Goal: Information Seeking & Learning: Learn about a topic

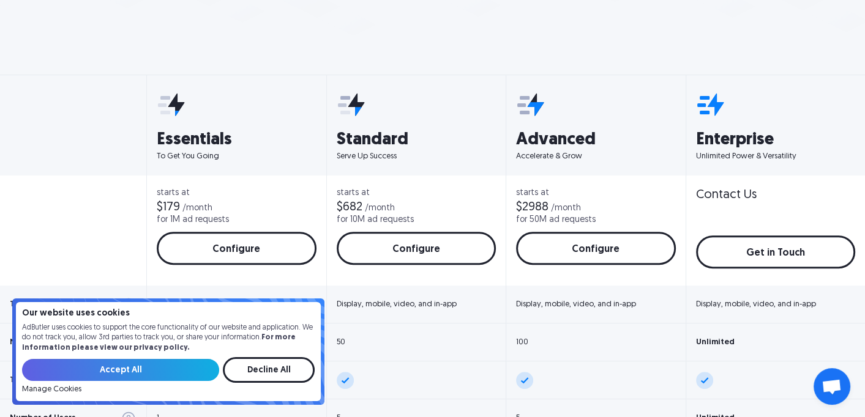
scroll to position [490, 0]
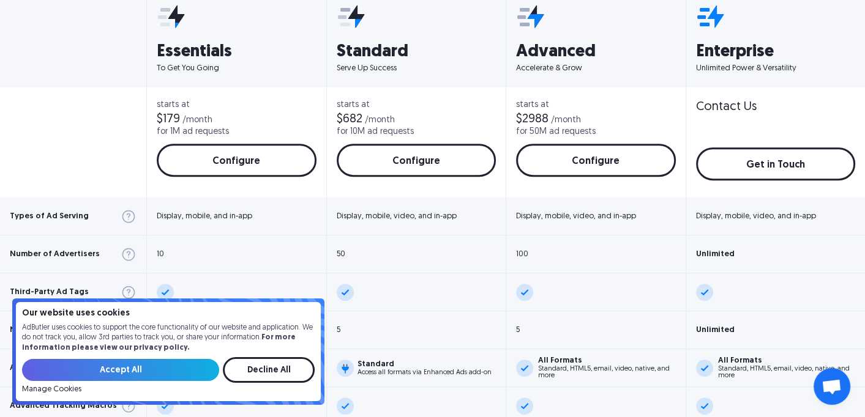
click at [173, 370] on input "Accept All" at bounding box center [120, 370] width 197 height 22
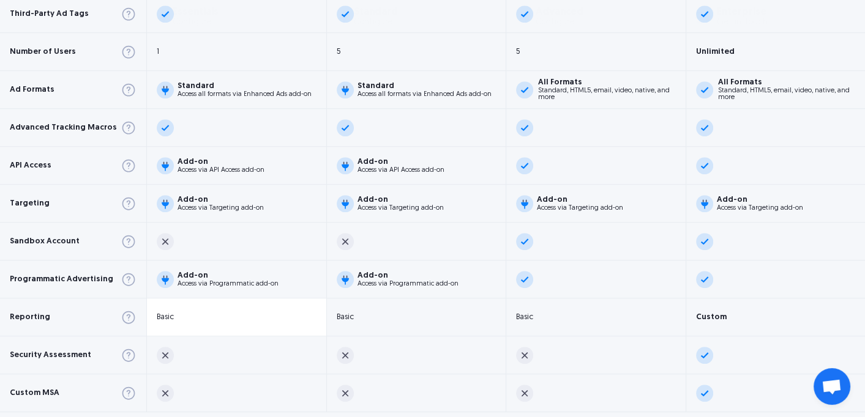
scroll to position [796, 0]
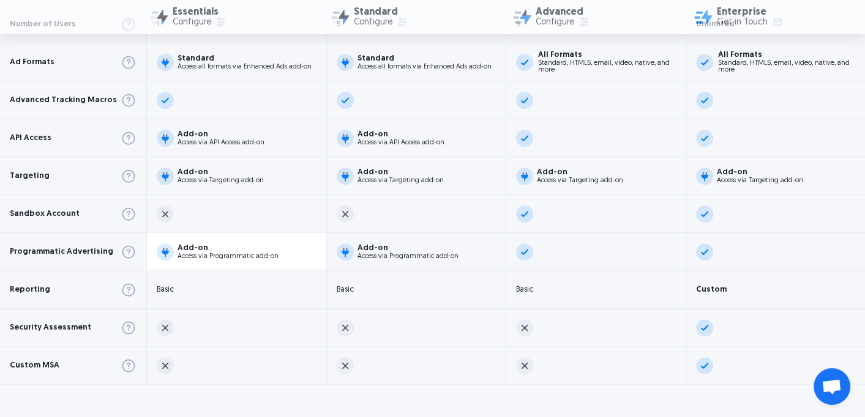
click at [200, 254] on div "Access via Programmatic add-on" at bounding box center [228, 256] width 101 height 7
click at [206, 253] on div "Access via Programmatic add-on" at bounding box center [228, 256] width 101 height 7
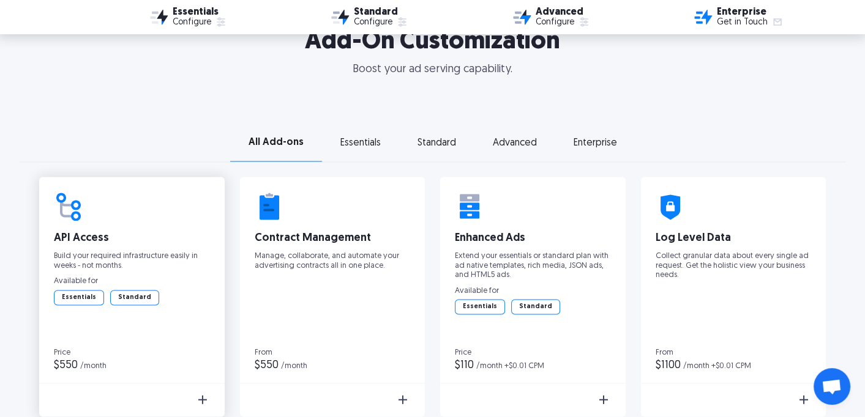
scroll to position [1898, 0]
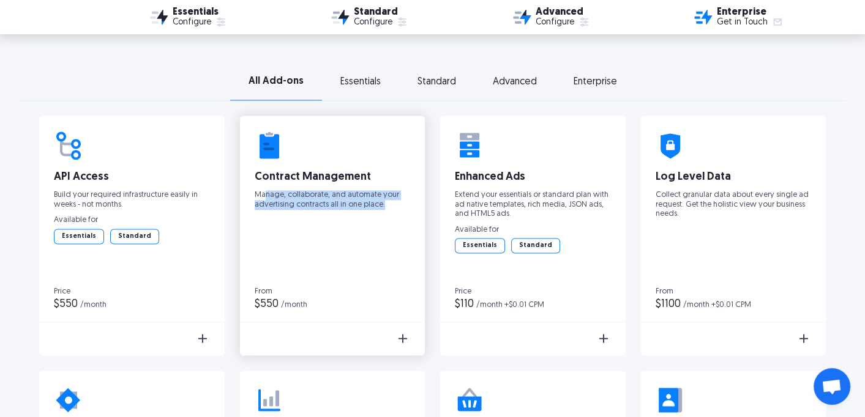
drag, startPoint x: 304, startPoint y: 198, endPoint x: 392, endPoint y: 201, distance: 88.2
click at [392, 201] on p "Manage, collaborate, and automate your advertising contracts all in one place." at bounding box center [333, 199] width 156 height 19
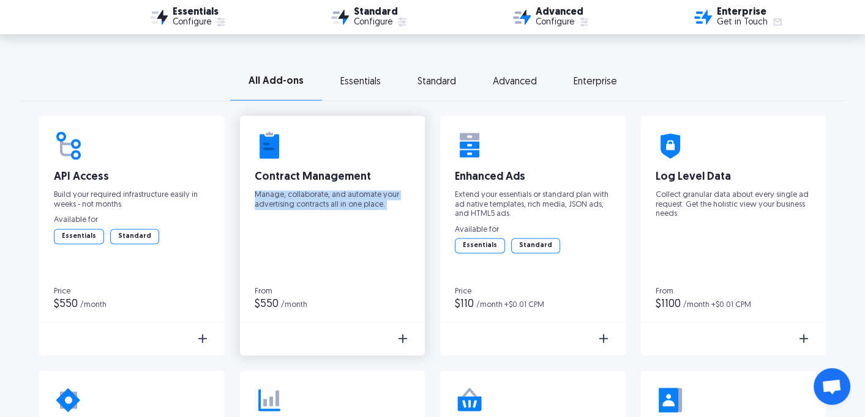
click at [392, 201] on p "Manage, collaborate, and automate your advertising contracts all in one place." at bounding box center [333, 199] width 156 height 19
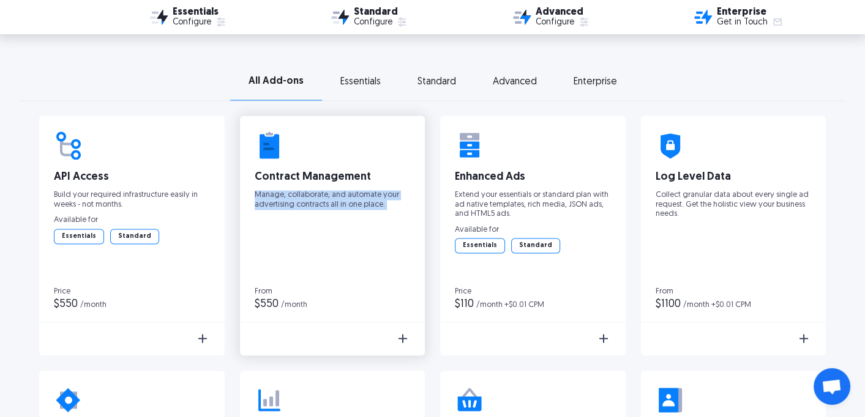
click at [392, 202] on p "Manage, collaborate, and automate your advertising contracts all in one place." at bounding box center [333, 199] width 156 height 19
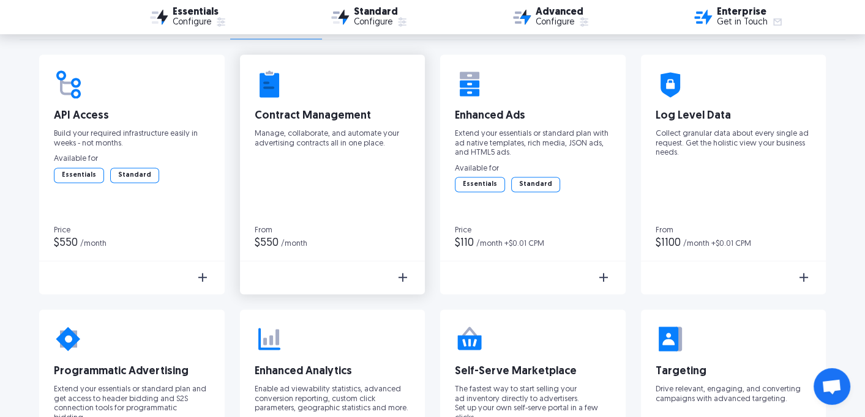
scroll to position [2142, 0]
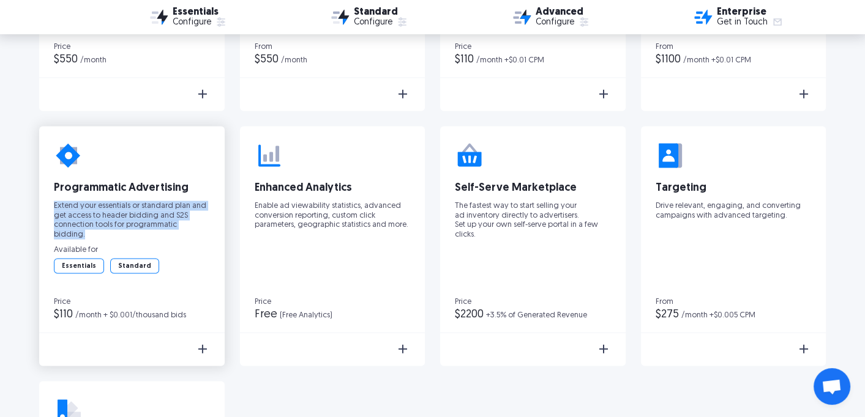
drag, startPoint x: 209, startPoint y: 220, endPoint x: 47, endPoint y: 208, distance: 163.3
click at [47, 208] on div "Programmatic Advertising Extend your essentials or standard plan and get access…" at bounding box center [131, 211] width 185 height 171
drag, startPoint x: 47, startPoint y: 208, endPoint x: 204, endPoint y: 226, distance: 159.0
click at [204, 226] on div "Programmatic Advertising Extend your essentials or standard plan and get access…" at bounding box center [131, 211] width 185 height 171
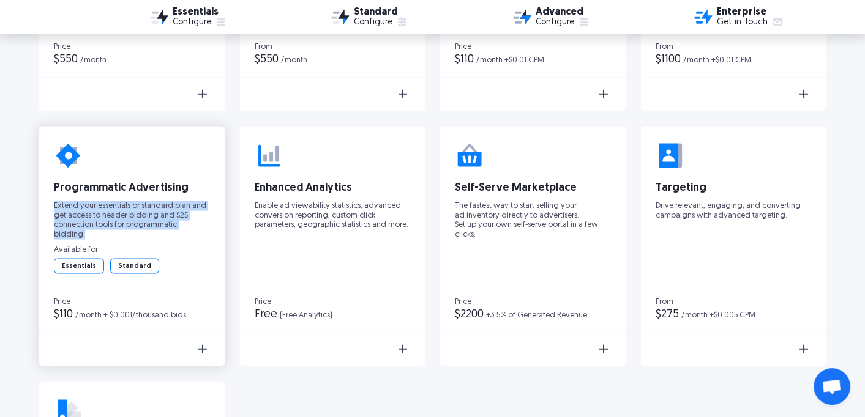
click at [204, 226] on p "Extend your essentials or standard plan and get access to header bidding and S2…" at bounding box center [132, 220] width 156 height 38
drag, startPoint x: 204, startPoint y: 226, endPoint x: 100, endPoint y: 222, distance: 104.1
click at [100, 222] on p "Extend your essentials or standard plan and get access to header bidding and S2…" at bounding box center [132, 220] width 156 height 38
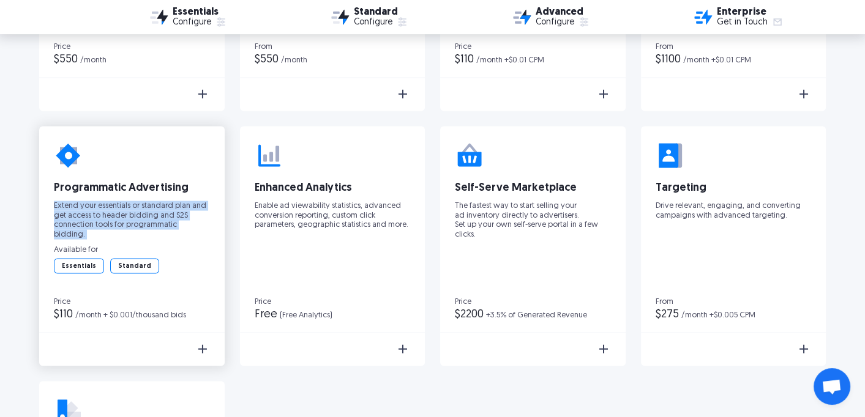
click at [100, 222] on p "Extend your essentials or standard plan and get access to header bidding and S2…" at bounding box center [132, 220] width 156 height 38
click at [105, 220] on p "Extend your essentials or standard plan and get access to header bidding and S2…" at bounding box center [132, 220] width 156 height 38
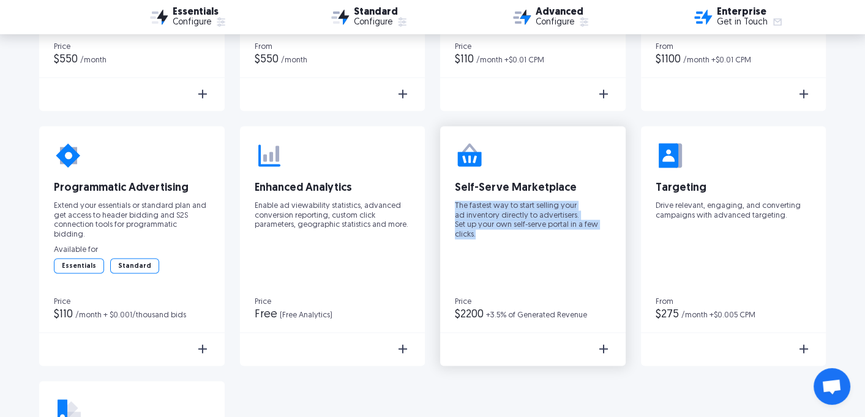
drag, startPoint x: 452, startPoint y: 200, endPoint x: 514, endPoint y: 232, distance: 69.5
click at [514, 232] on div "Self-Serve Marketplace The fastest way to start selling your ad inventory direc…" at bounding box center [532, 211] width 185 height 171
click at [514, 232] on p "The fastest way to start selling your ad inventory directly to advertisers. Set…" at bounding box center [533, 220] width 156 height 38
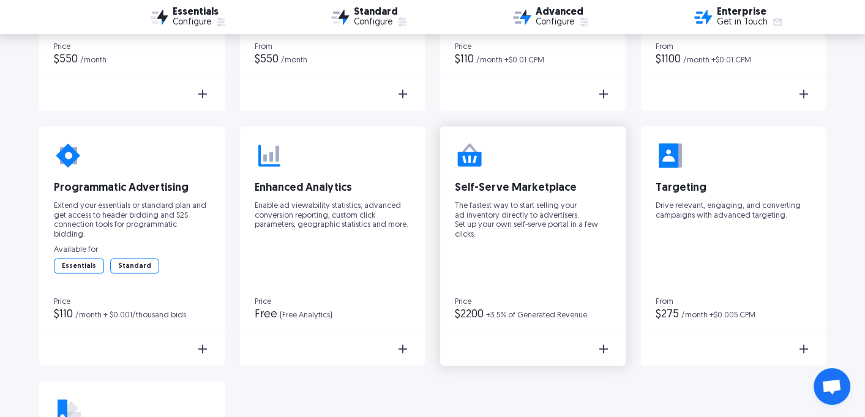
click at [514, 232] on p "The fastest way to start selling your ad inventory directly to advertisers. Set…" at bounding box center [533, 220] width 156 height 38
click at [517, 232] on p "The fastest way to start selling your ad inventory directly to advertisers. Set…" at bounding box center [533, 220] width 156 height 38
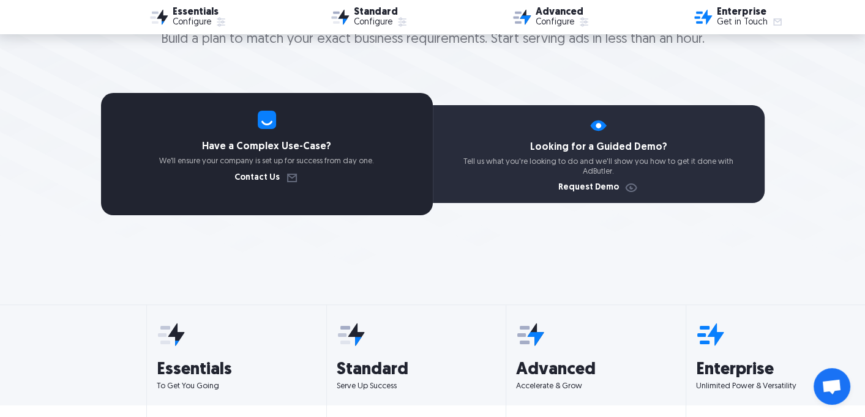
scroll to position [0, 0]
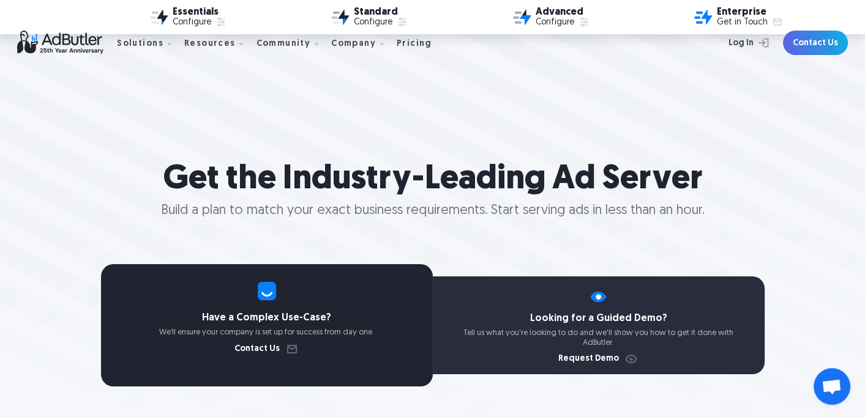
drag, startPoint x: 506, startPoint y: 334, endPoint x: 471, endPoint y: -47, distance: 382.3
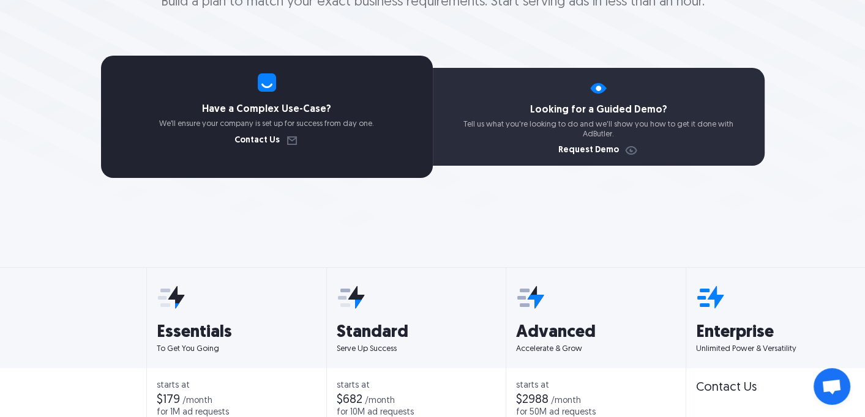
scroll to position [428, 0]
